Goal: Transaction & Acquisition: Book appointment/travel/reservation

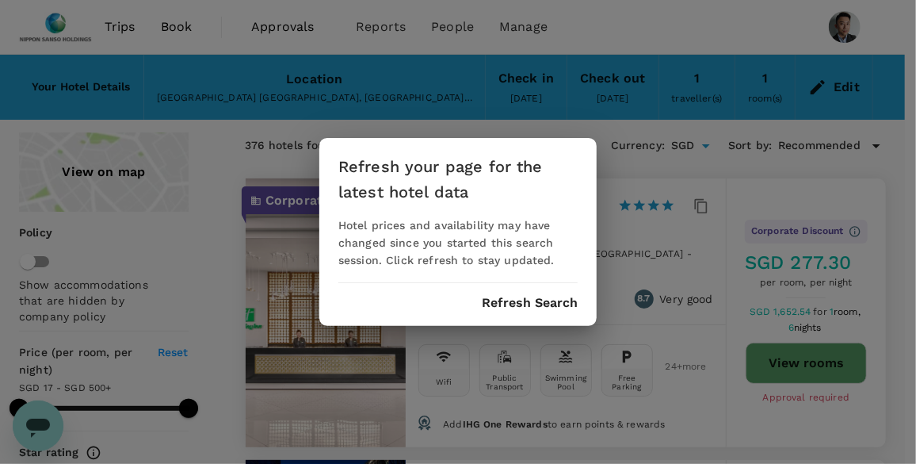
click at [553, 304] on button "Refresh Search" at bounding box center [530, 303] width 96 height 14
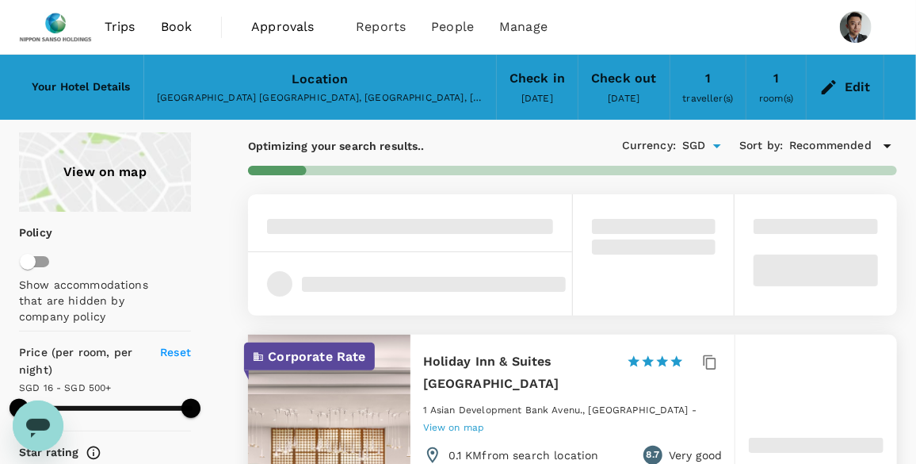
type input "499.25"
type input "14.25"
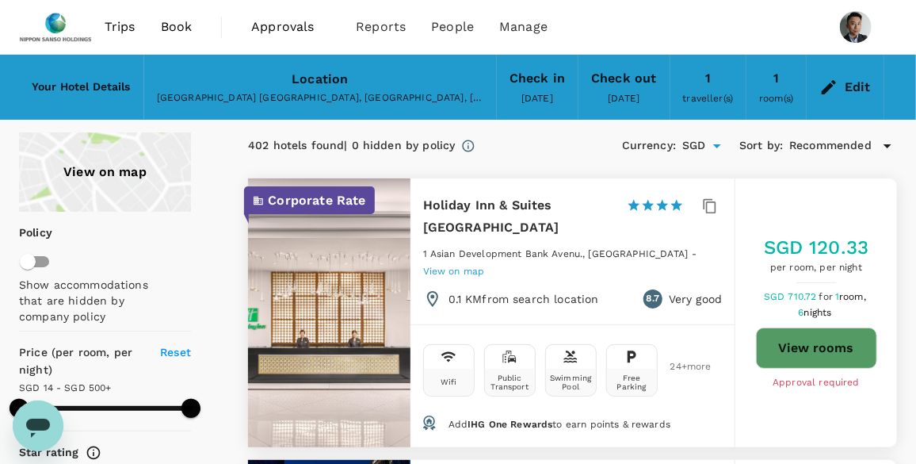
type input "499.25"
